Goal: Find specific page/section: Locate a particular part of the current website

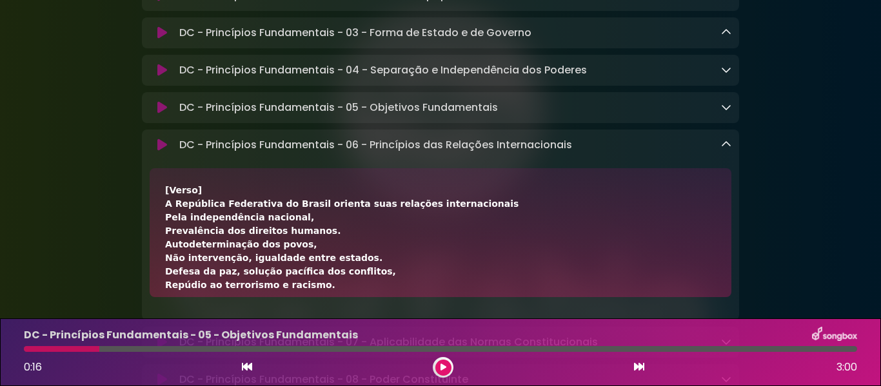
click at [730, 147] on icon at bounding box center [726, 144] width 10 height 10
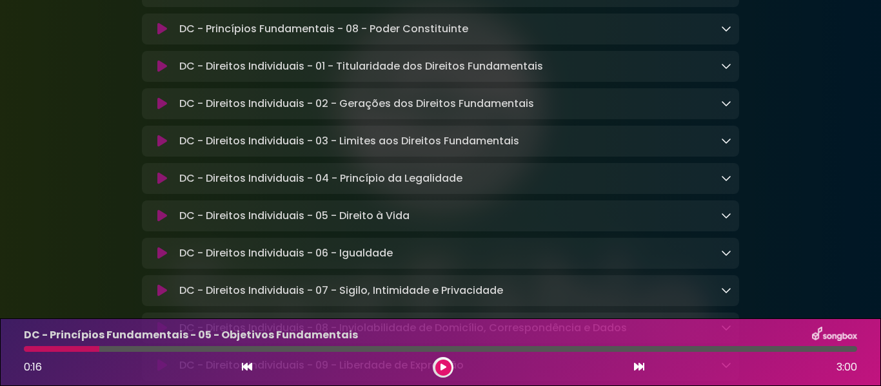
scroll to position [490, 0]
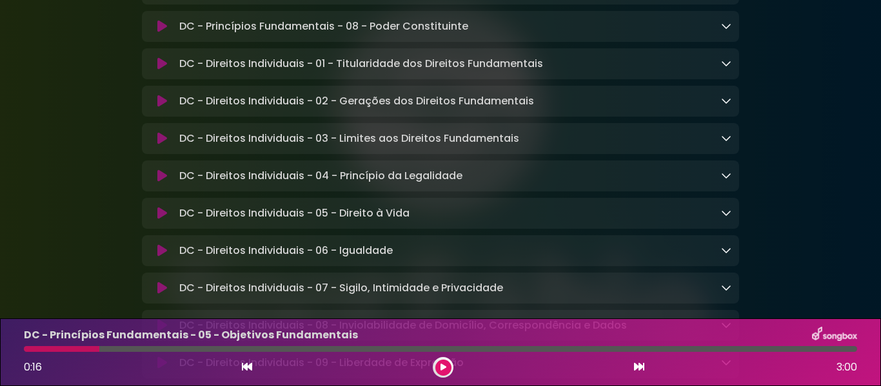
click at [726, 217] on icon at bounding box center [726, 213] width 10 height 10
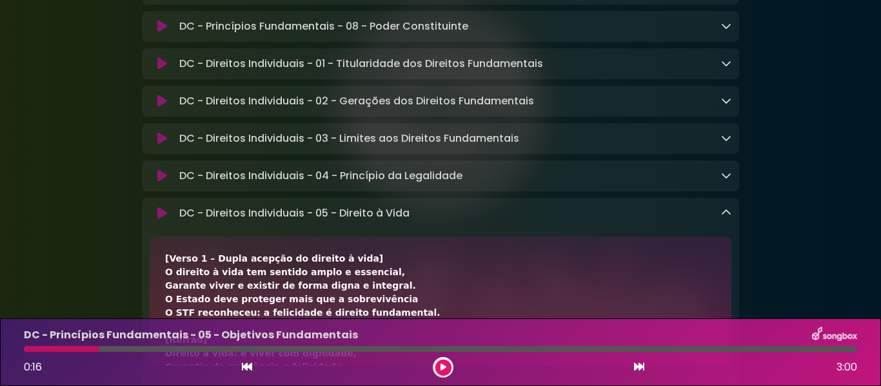
click at [712, 210] on div "DC - Direitos Individuais - 05 - Direito à Vida Loading Track... Name" at bounding box center [440, 293] width 597 height 191
click at [728, 218] on icon at bounding box center [726, 213] width 10 height 10
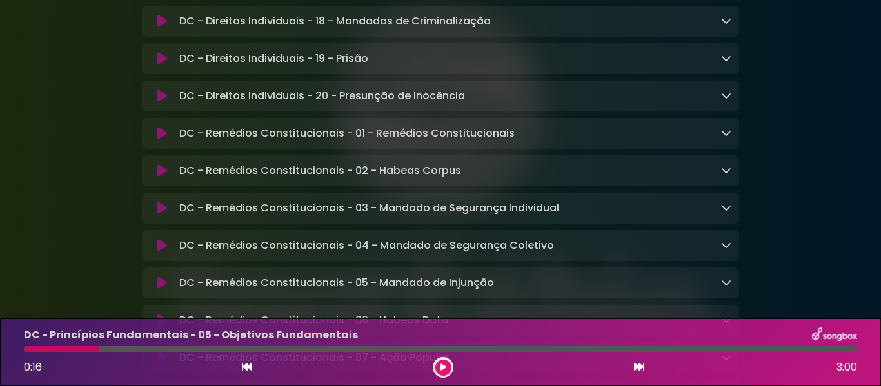
scroll to position [1199, 0]
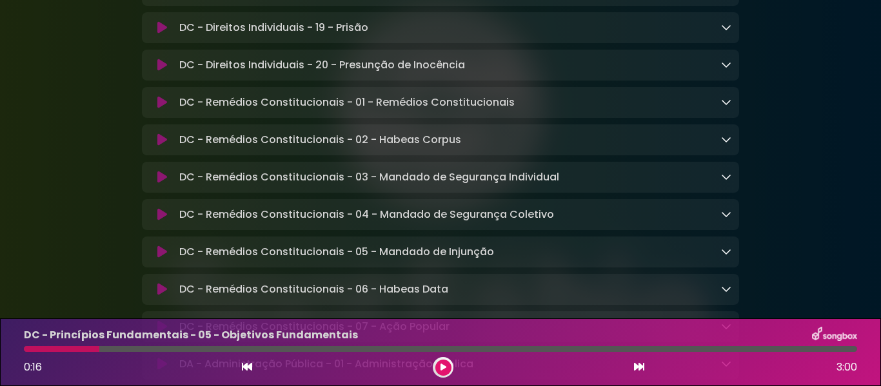
click at [727, 259] on link at bounding box center [726, 251] width 10 height 15
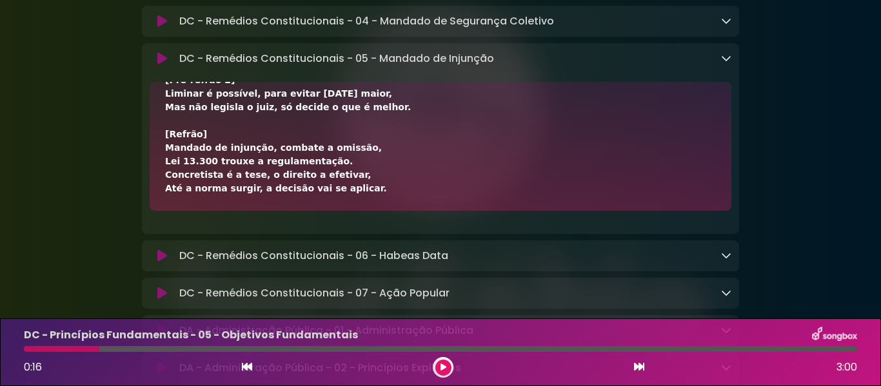
scroll to position [1418, 0]
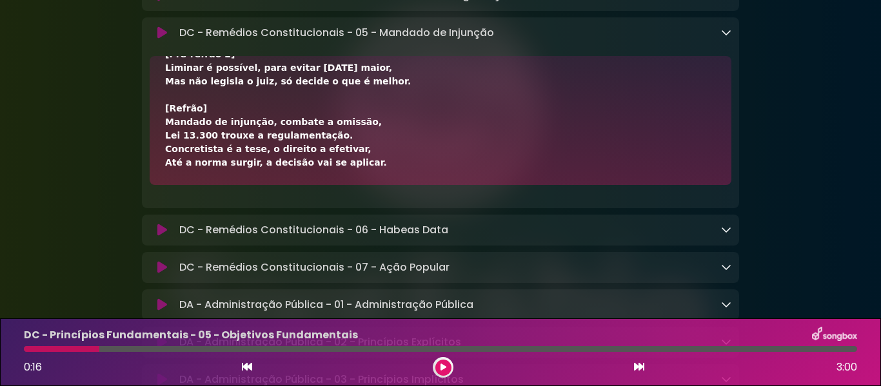
click at [729, 37] on icon at bounding box center [726, 32] width 10 height 10
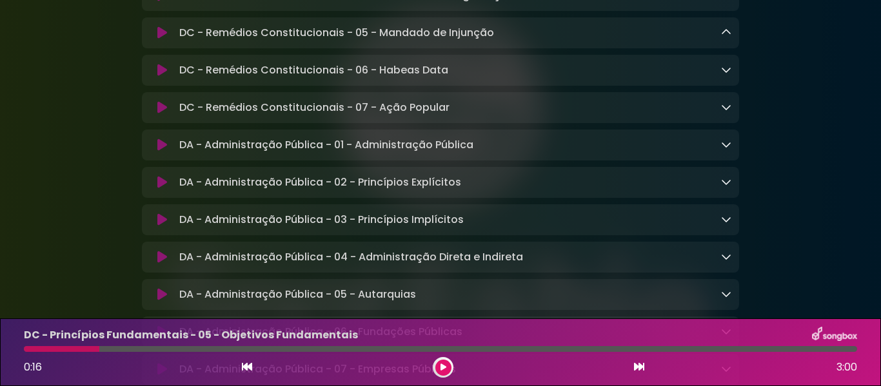
click at [727, 75] on icon at bounding box center [726, 69] width 10 height 10
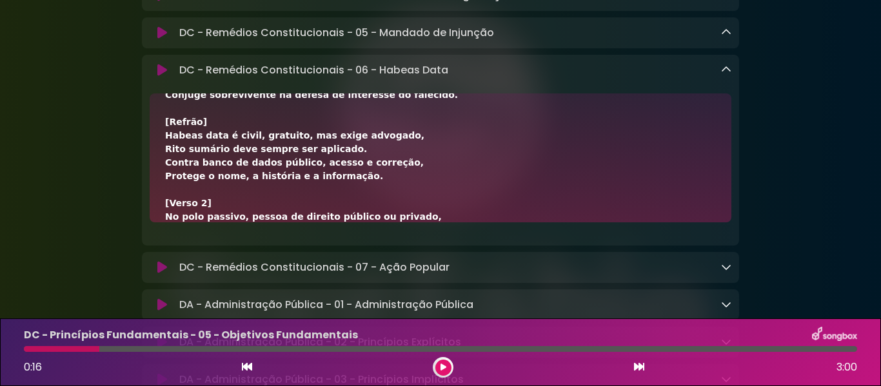
scroll to position [193, 0]
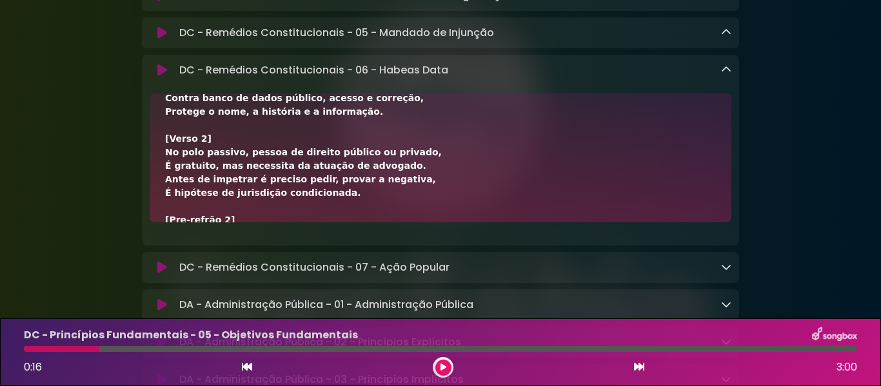
click at [721, 75] on icon at bounding box center [726, 69] width 10 height 10
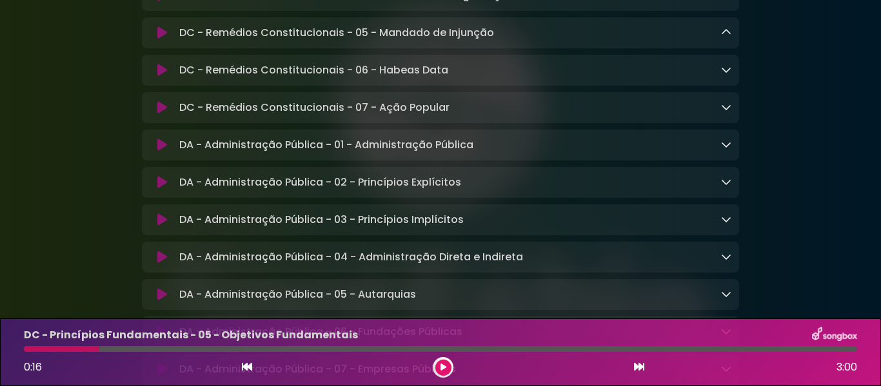
click at [727, 112] on icon at bounding box center [726, 107] width 10 height 10
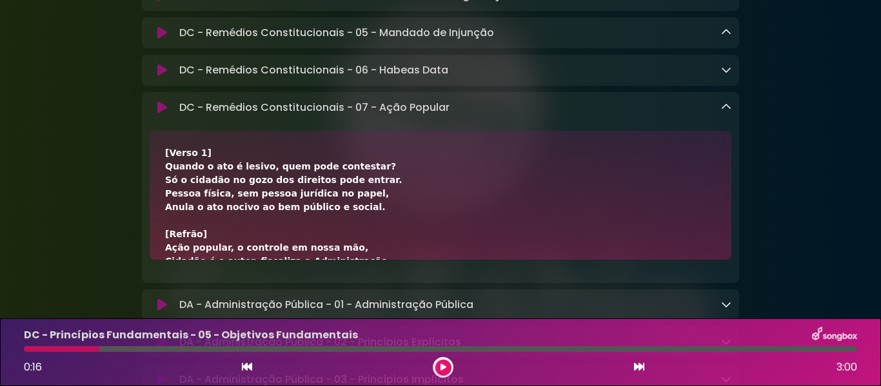
click at [729, 112] on icon at bounding box center [726, 107] width 10 height 10
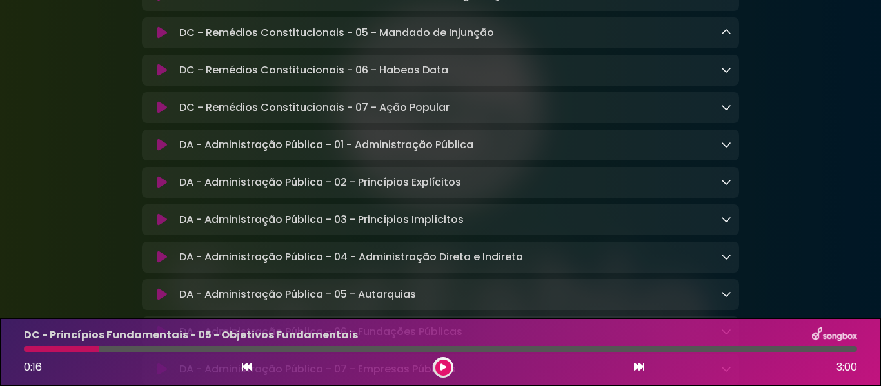
click at [725, 150] on icon at bounding box center [726, 144] width 10 height 10
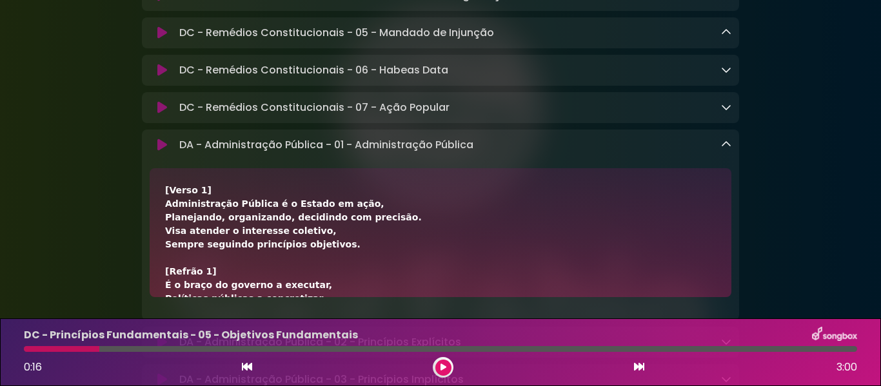
click at [728, 150] on icon at bounding box center [726, 144] width 10 height 10
